Goal: Information Seeking & Learning: Learn about a topic

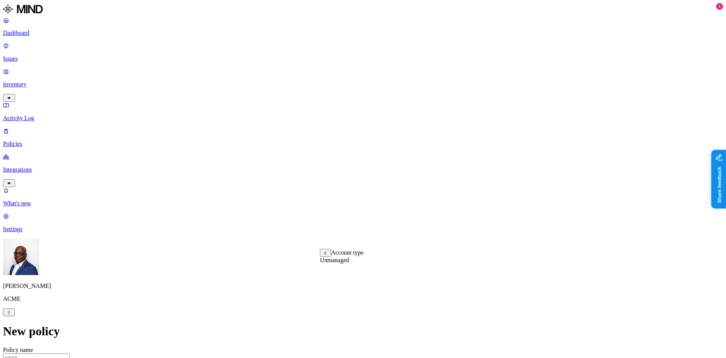
scroll to position [151, 0]
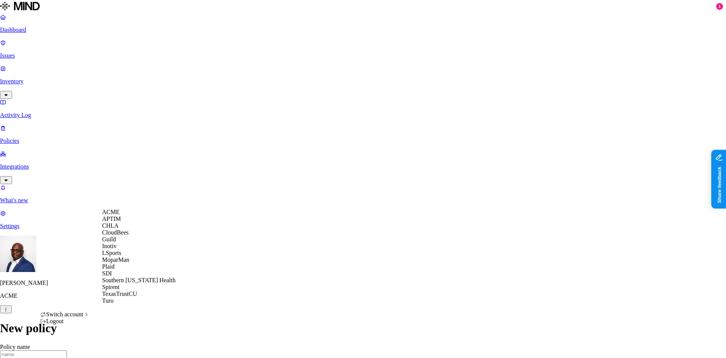
scroll to position [38, 0]
click at [141, 283] on span "Southern [US_STATE] Health" at bounding box center [138, 280] width 73 height 6
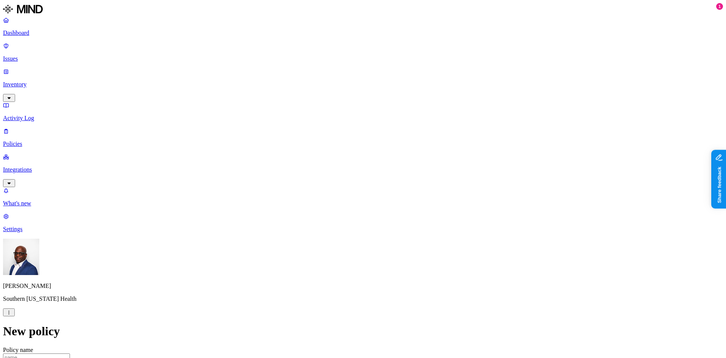
click at [40, 35] on p "Dashboard" at bounding box center [363, 33] width 720 height 7
drag, startPoint x: 172, startPoint y: 227, endPoint x: 220, endPoint y: 215, distance: 50.1
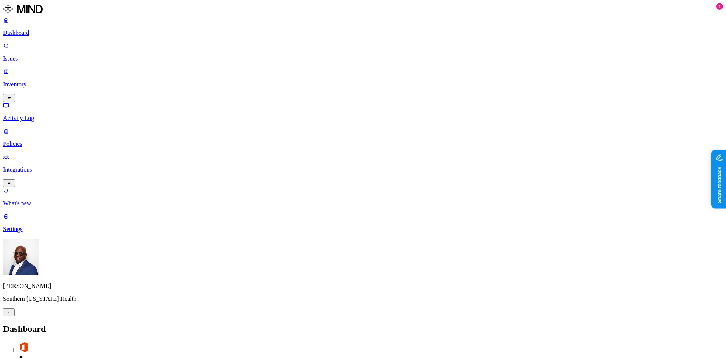
drag, startPoint x: 599, startPoint y: 137, endPoint x: 637, endPoint y: 125, distance: 39.4
drag, startPoint x: 635, startPoint y: 138, endPoint x: 667, endPoint y: 124, distance: 35.3
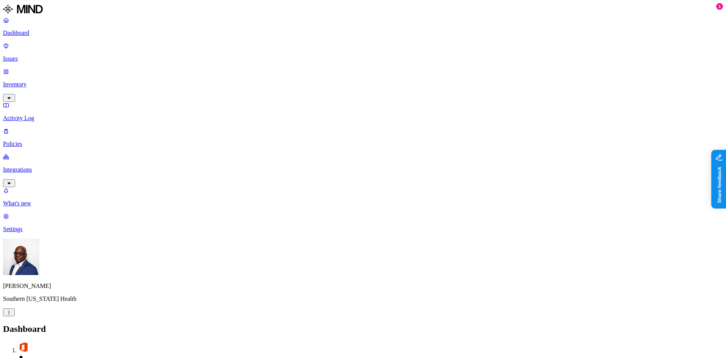
scroll to position [37, 0]
drag, startPoint x: 577, startPoint y: 294, endPoint x: 628, endPoint y: 273, distance: 55.6
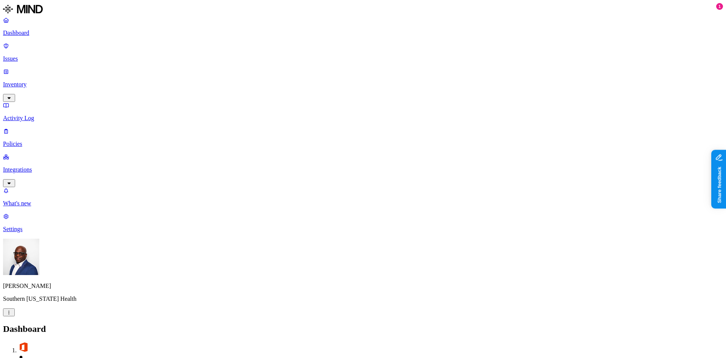
click at [40, 55] on p "Issues" at bounding box center [363, 58] width 720 height 7
click at [44, 344] on span "Exposure" at bounding box center [33, 347] width 21 height 6
click at [80, 344] on span "Exfiltration" at bounding box center [67, 347] width 23 height 6
click at [122, 344] on span "Insider threat" at bounding box center [108, 347] width 30 height 6
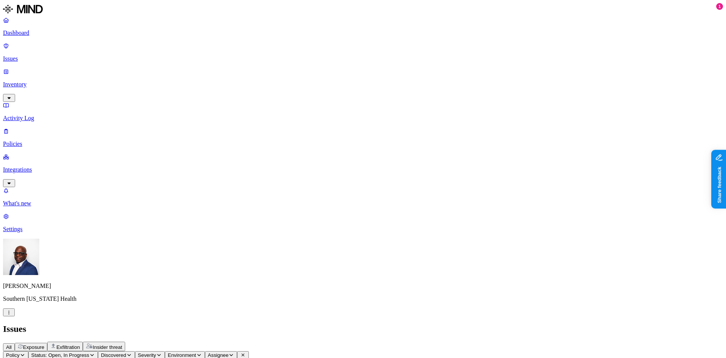
drag, startPoint x: 536, startPoint y: 75, endPoint x: 572, endPoint y: 74, distance: 36.7
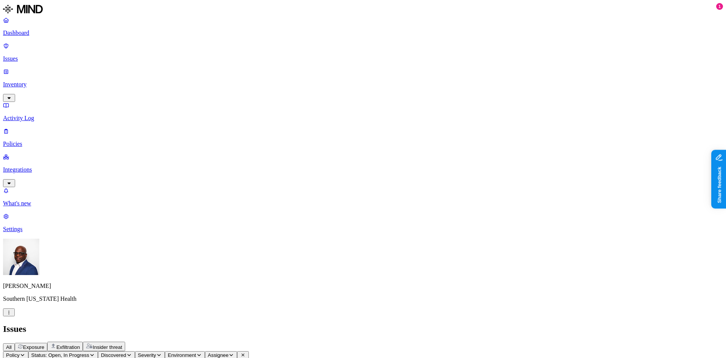
click at [238, 351] on button "Assignee" at bounding box center [221, 355] width 33 height 8
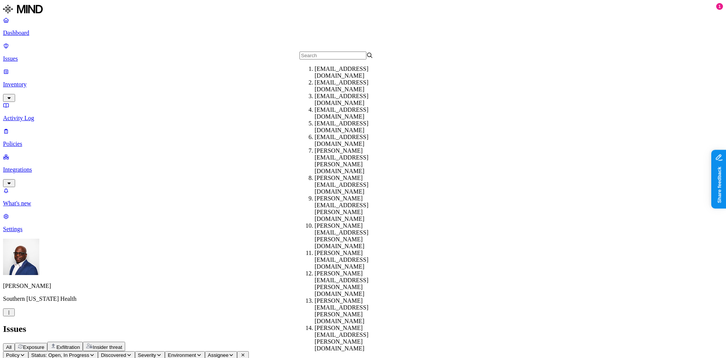
click at [314, 58] on input "text" at bounding box center [333, 55] width 67 height 8
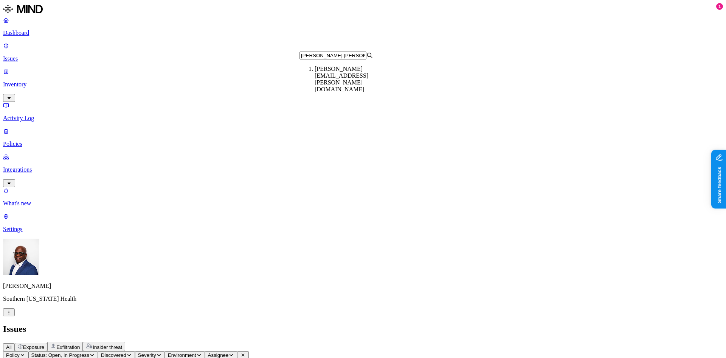
type input "timothy.matsuda"
click at [341, 73] on div "timothy.matsuda@sih.net" at bounding box center [352, 78] width 74 height 27
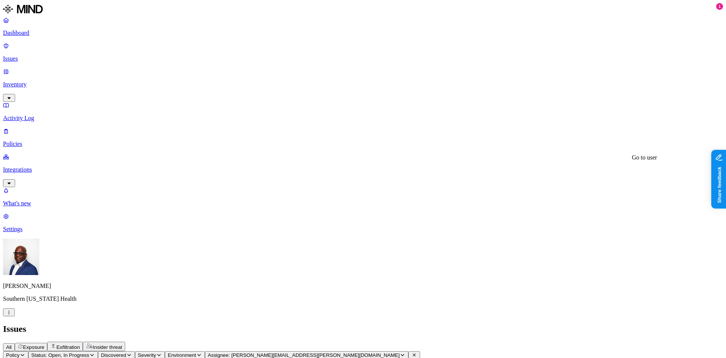
scroll to position [34, 0]
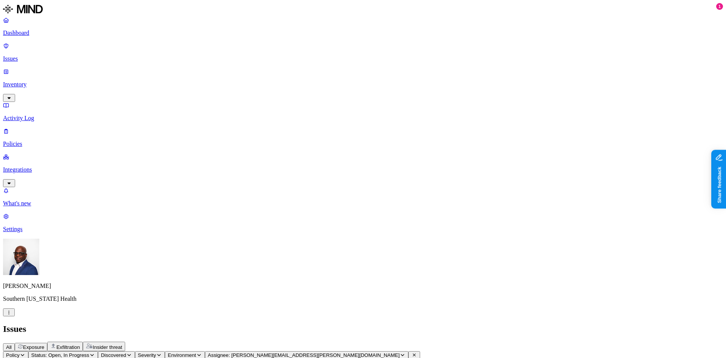
scroll to position [38, 0]
click at [39, 81] on p "Inventory" at bounding box center [363, 84] width 720 height 7
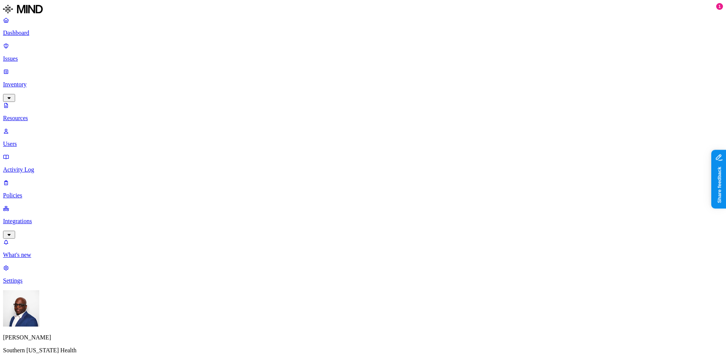
click at [37, 140] on p "Users" at bounding box center [363, 143] width 720 height 7
click at [26, 166] on p "Activity Log" at bounding box center [363, 169] width 720 height 7
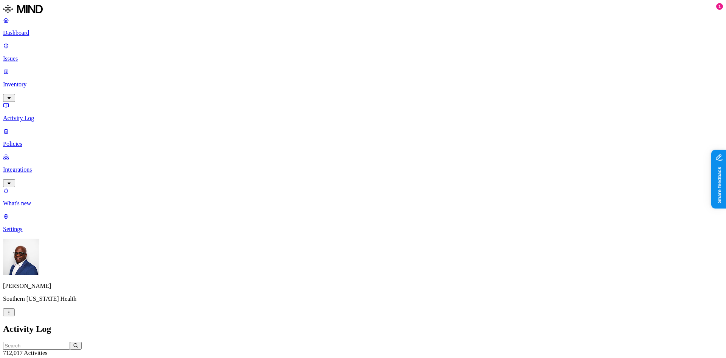
click at [28, 140] on p "Policies" at bounding box center [363, 143] width 720 height 7
click at [24, 55] on p "Issues" at bounding box center [363, 58] width 720 height 7
click at [30, 81] on p "Inventory" at bounding box center [363, 84] width 720 height 7
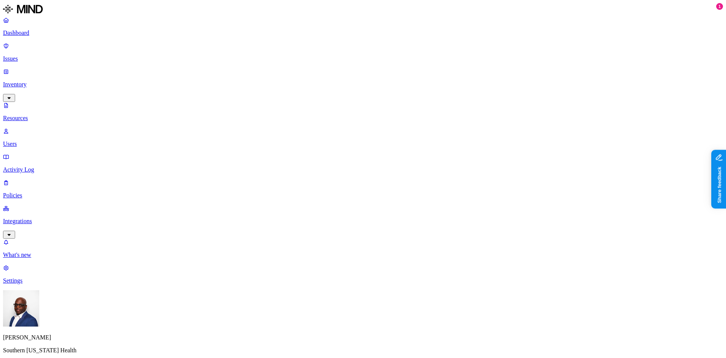
click at [226, 68] on button "button" at bounding box center [229, 67] width 6 height 2
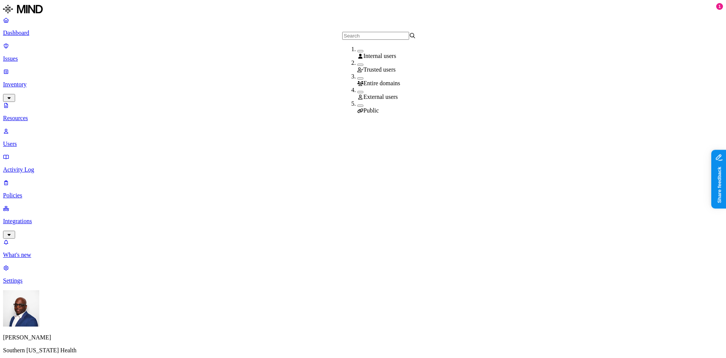
click at [358, 104] on button "button" at bounding box center [361, 105] width 6 height 2
click at [358, 92] on button "button" at bounding box center [361, 92] width 6 height 2
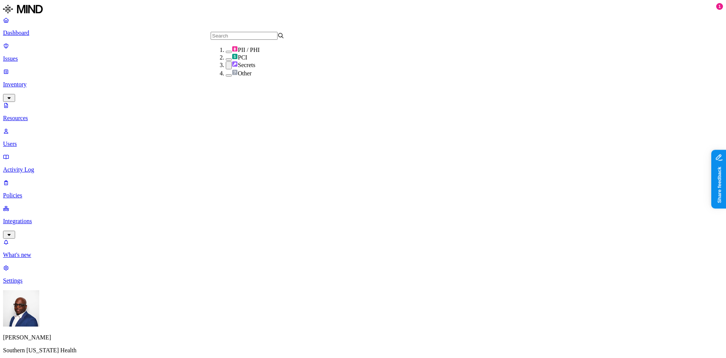
click at [226, 61] on button "button" at bounding box center [229, 59] width 6 height 2
click at [226, 53] on button "button" at bounding box center [229, 52] width 6 height 2
click at [226, 62] on div "PCI" at bounding box center [263, 58] width 74 height 8
click at [226, 70] on button "button" at bounding box center [229, 66] width 6 height 8
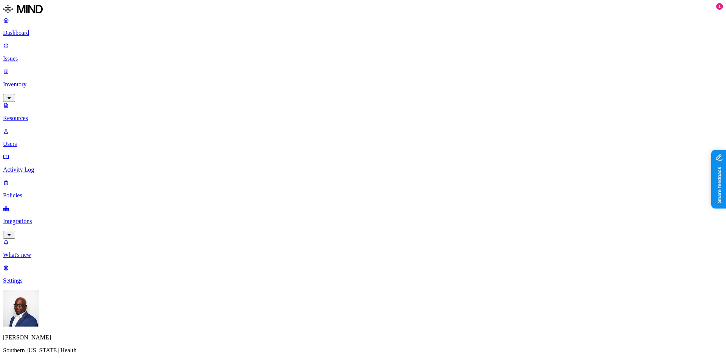
drag, startPoint x: 216, startPoint y: 44, endPoint x: 272, endPoint y: 39, distance: 55.9
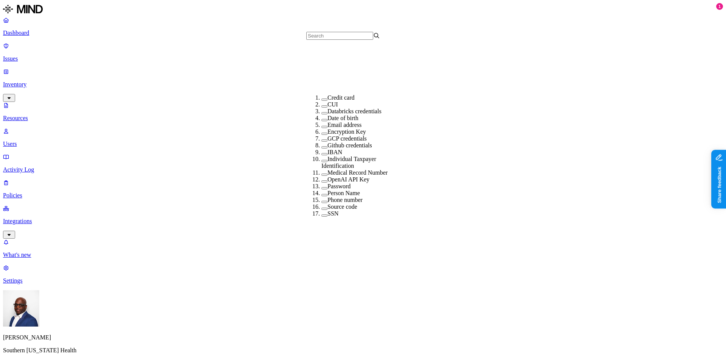
scroll to position [127, 0]
click at [353, 174] on label "Medical Record Number" at bounding box center [358, 177] width 60 height 6
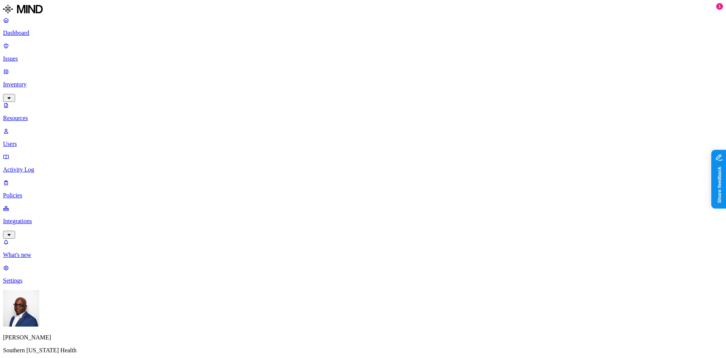
scroll to position [76, 0]
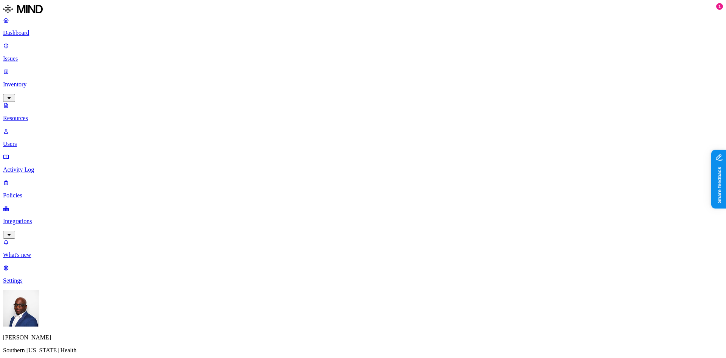
click at [34, 55] on p "Issues" at bounding box center [363, 58] width 720 height 7
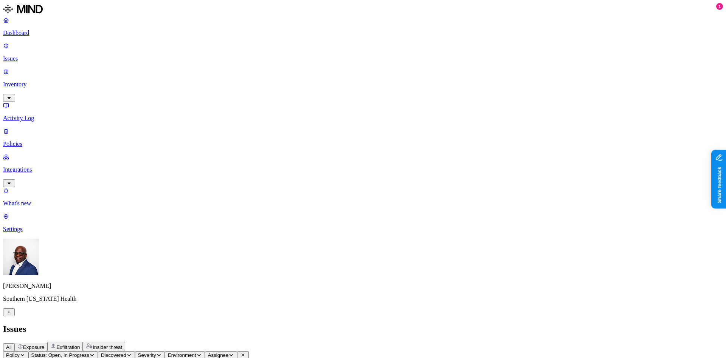
click at [44, 344] on span "Exposure" at bounding box center [33, 347] width 21 height 6
drag, startPoint x: 516, startPoint y: 64, endPoint x: 582, endPoint y: 73, distance: 66.8
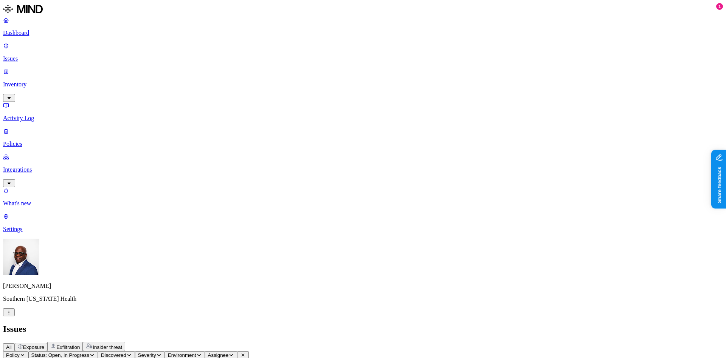
click at [80, 344] on span "Exfiltration" at bounding box center [67, 347] width 23 height 6
click at [122, 344] on span "Insider threat" at bounding box center [108, 347] width 30 height 6
click at [39, 30] on p "Dashboard" at bounding box center [363, 33] width 720 height 7
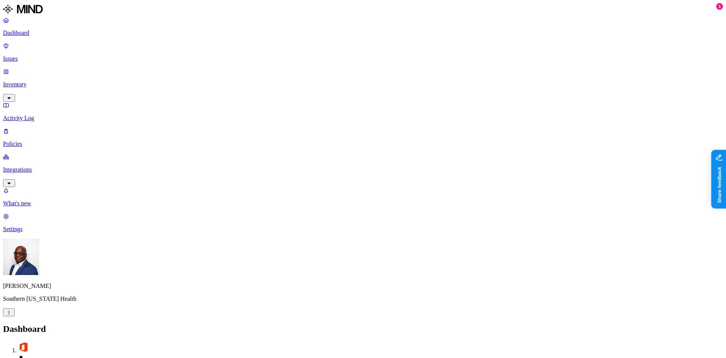
click at [29, 81] on p "Inventory" at bounding box center [363, 84] width 720 height 7
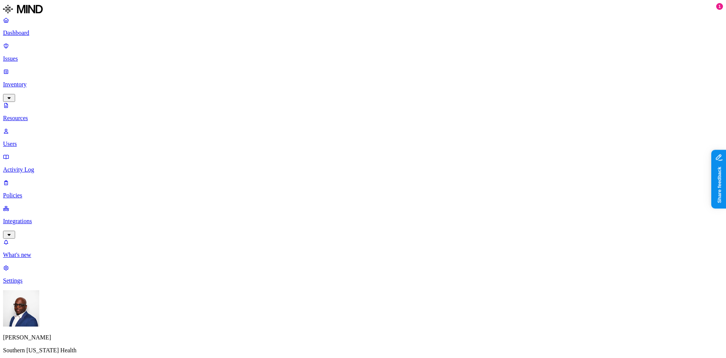
click at [24, 55] on p "Issues" at bounding box center [363, 58] width 720 height 7
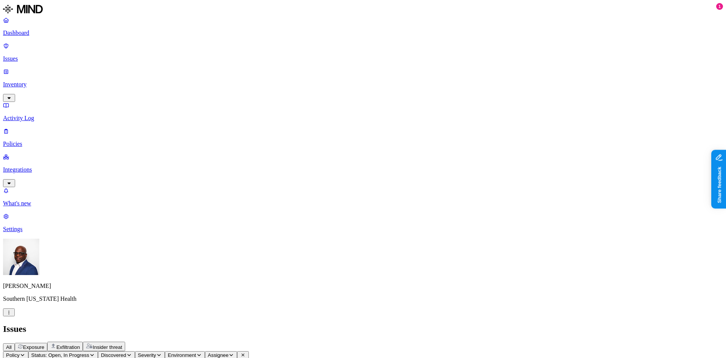
click at [29, 140] on p "Policies" at bounding box center [363, 143] width 720 height 7
click at [45, 341] on button "Create Policy" at bounding box center [24, 345] width 42 height 8
click at [30, 140] on p "Policies" at bounding box center [363, 143] width 720 height 7
drag, startPoint x: 240, startPoint y: 41, endPoint x: 329, endPoint y: 37, distance: 89.0
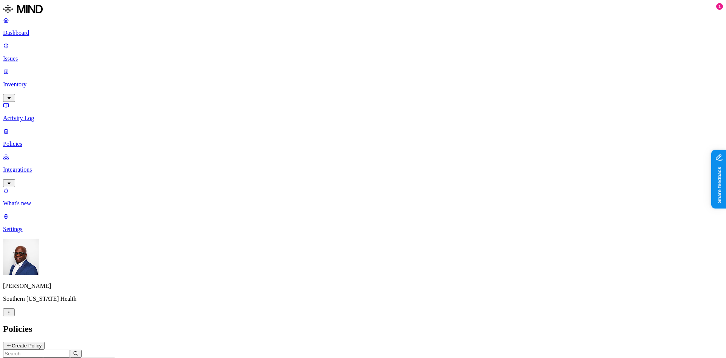
click at [26, 33] on p "Dashboard" at bounding box center [363, 33] width 720 height 7
click at [41, 81] on p "Inventory" at bounding box center [363, 84] width 720 height 7
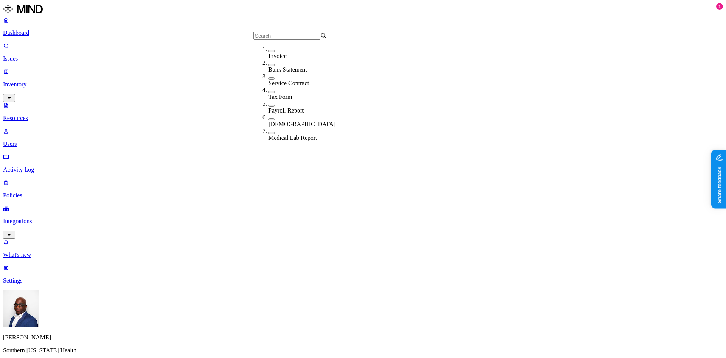
click at [269, 132] on button "button" at bounding box center [272, 133] width 6 height 2
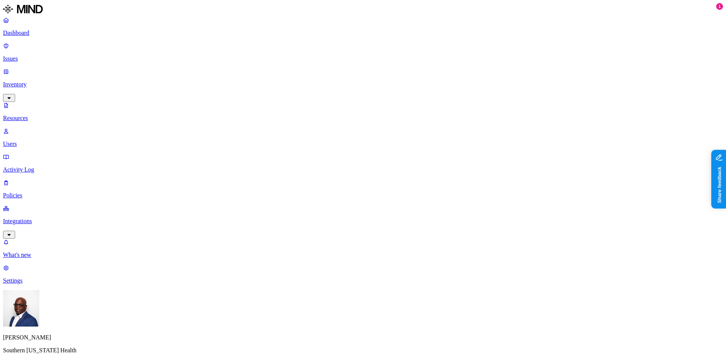
click at [382, 106] on button "button" at bounding box center [385, 105] width 6 height 2
click at [382, 92] on button "button" at bounding box center [385, 92] width 6 height 2
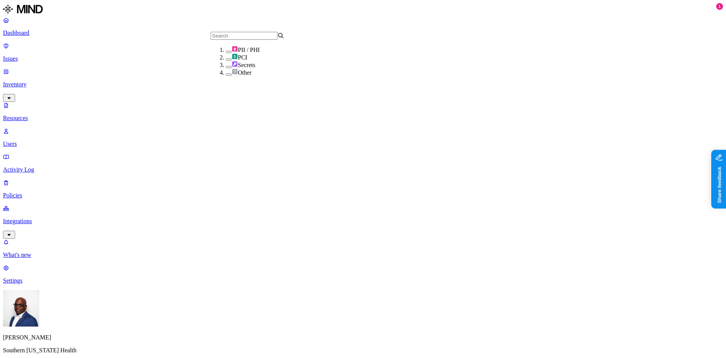
click at [226, 68] on button "button" at bounding box center [229, 67] width 6 height 2
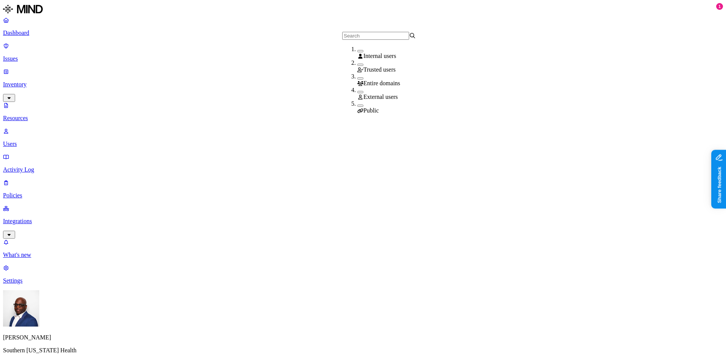
click at [358, 104] on button "button" at bounding box center [361, 105] width 6 height 2
click at [358, 93] on button "button" at bounding box center [361, 92] width 6 height 2
drag, startPoint x: 539, startPoint y: 25, endPoint x: 466, endPoint y: 22, distance: 73.1
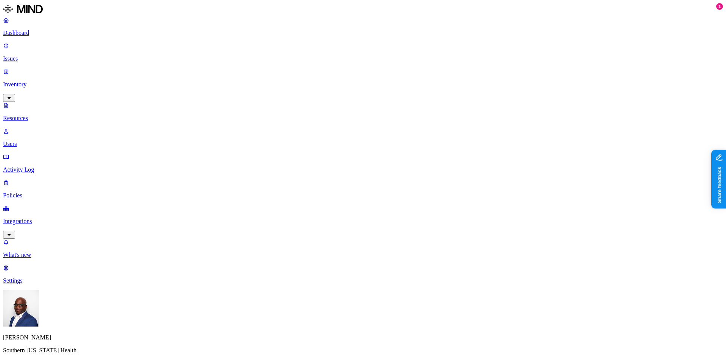
click at [37, 30] on p "Dashboard" at bounding box center [363, 33] width 720 height 7
